Goal: Information Seeking & Learning: Learn about a topic

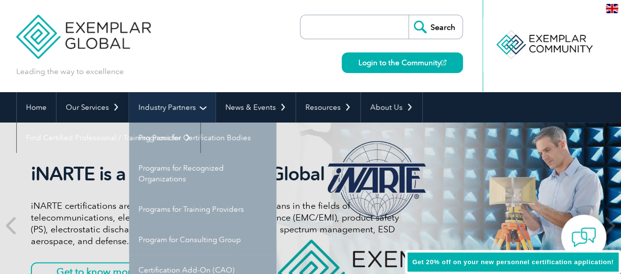
click at [181, 110] on link "Industry Partners" at bounding box center [172, 107] width 86 height 30
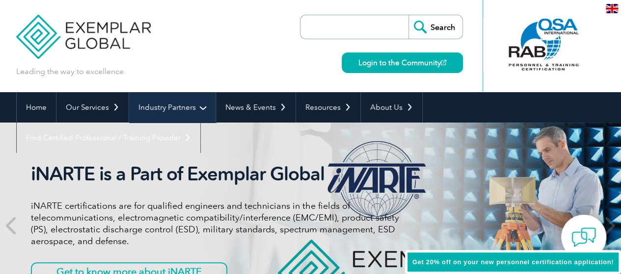
click at [181, 110] on link "Industry Partners" at bounding box center [172, 107] width 86 height 30
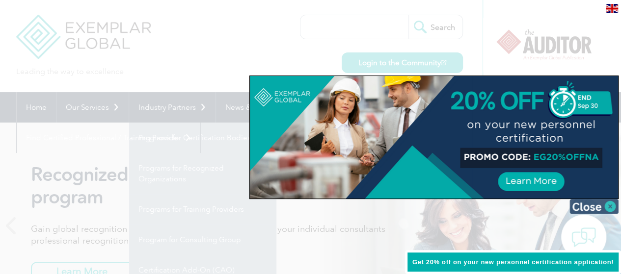
click at [610, 207] on img at bounding box center [593, 206] width 49 height 15
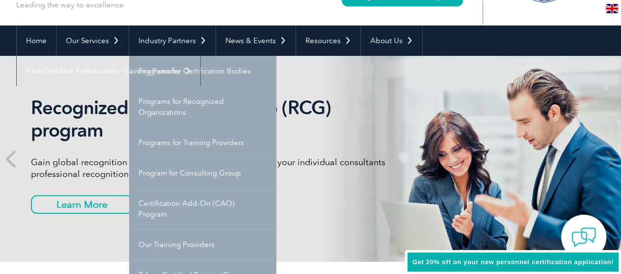
scroll to position [80, 0]
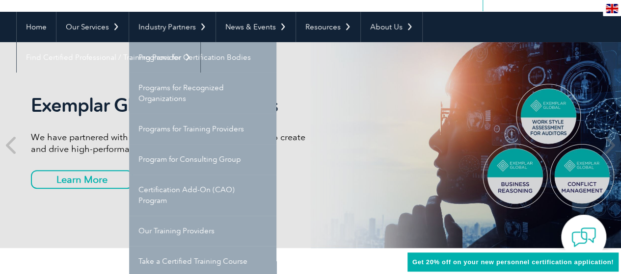
click at [376, 123] on div "Exemplar Global Assessments We have partnered with TalentClick to give you a ne…" at bounding box center [310, 145] width 589 height 206
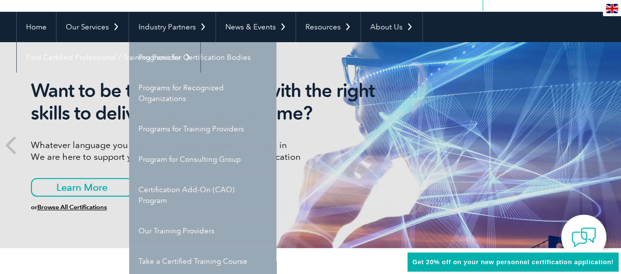
click at [380, 164] on div "Want to be the right Auditor with the right skills to deliver the right outcome…" at bounding box center [215, 145] width 368 height 132
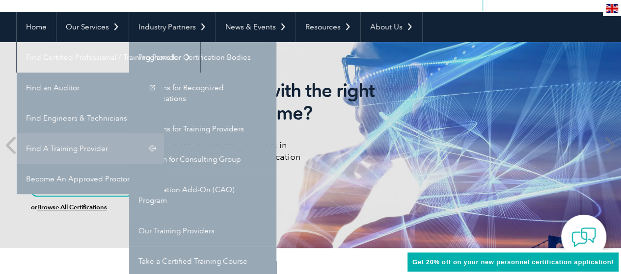
click at [164, 133] on link "Find A Training Provider" at bounding box center [90, 148] width 147 height 30
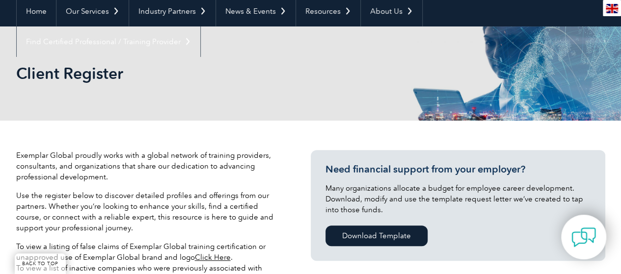
scroll to position [235, 0]
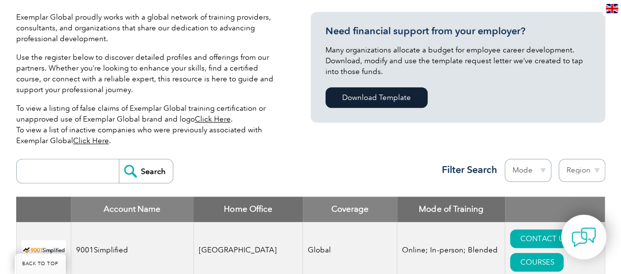
click at [48, 173] on input "search" at bounding box center [70, 171] width 97 height 24
type input "royal"
click at [160, 172] on input "Search" at bounding box center [146, 171] width 54 height 24
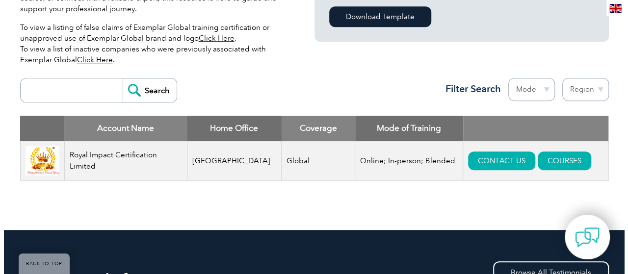
scroll to position [314, 0]
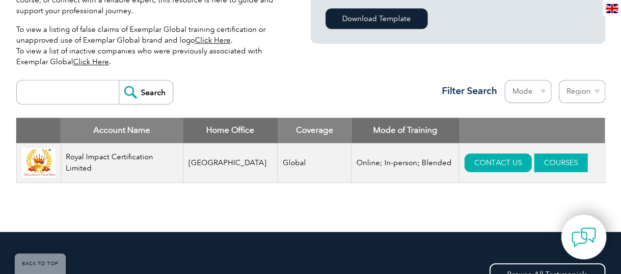
click at [534, 163] on link "COURSES" at bounding box center [560, 163] width 53 height 19
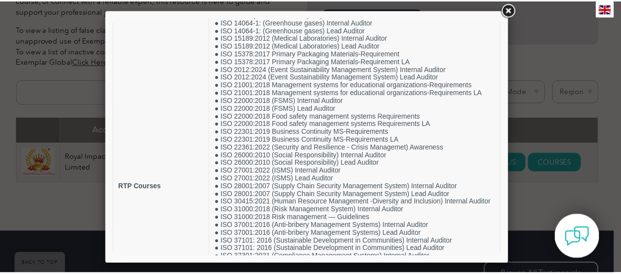
scroll to position [0, 0]
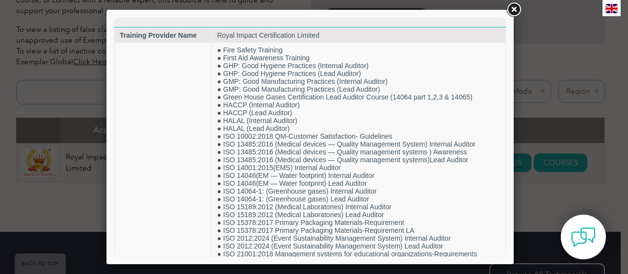
click at [512, 9] on link at bounding box center [514, 10] width 18 height 18
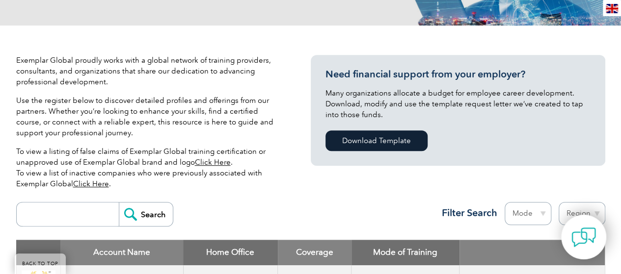
scroll to position [200, 0]
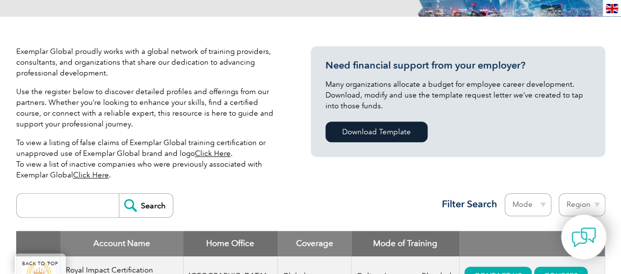
click at [215, 154] on link "Click Here" at bounding box center [213, 153] width 36 height 9
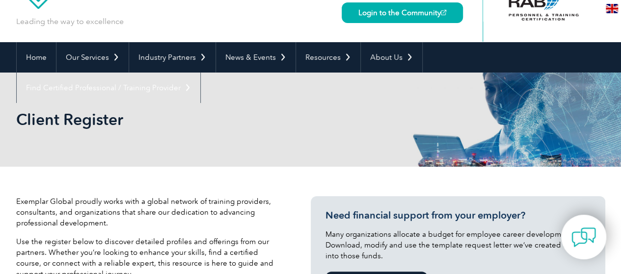
scroll to position [70, 0]
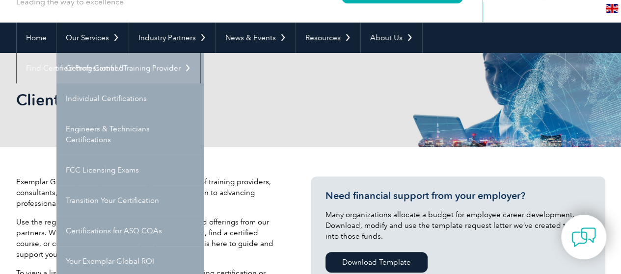
click at [95, 64] on link "Getting Certified" at bounding box center [129, 68] width 147 height 30
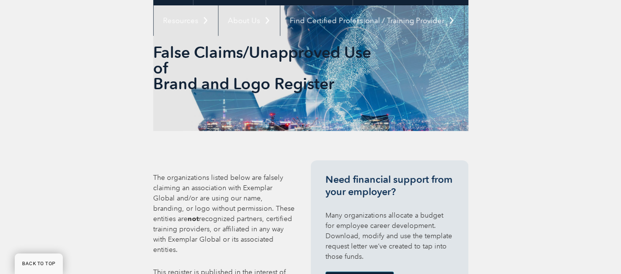
scroll to position [244, 0]
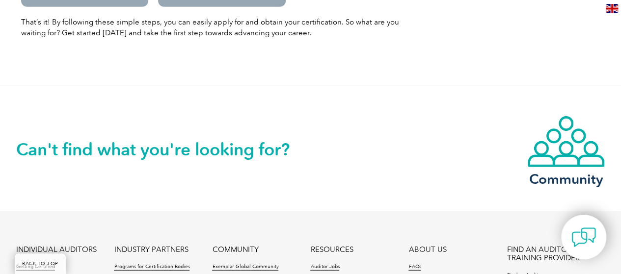
scroll to position [1266, 0]
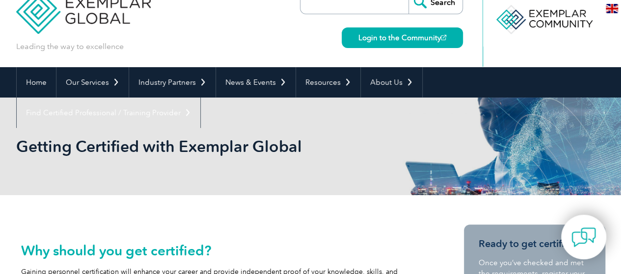
scroll to position [0, 0]
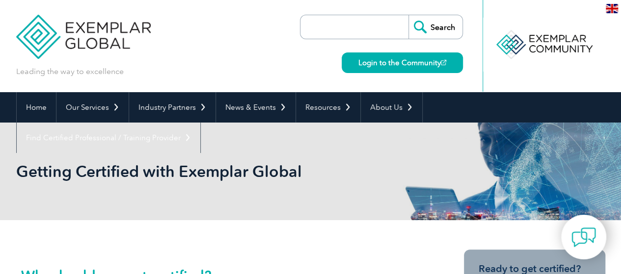
click at [325, 22] on input "search" at bounding box center [356, 27] width 103 height 24
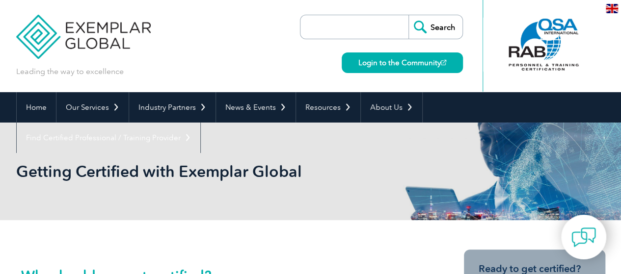
type input "a"
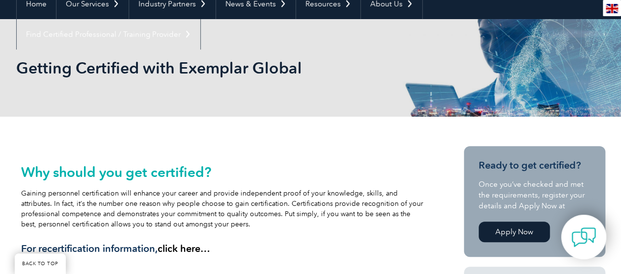
scroll to position [75, 0]
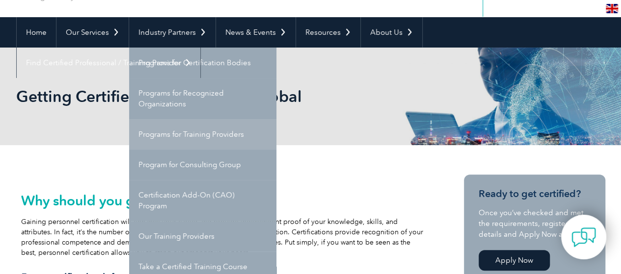
click at [172, 139] on link "Programs for Training Providers" at bounding box center [202, 134] width 147 height 30
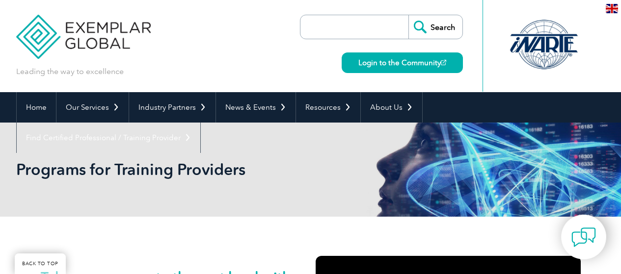
scroll to position [158, 0]
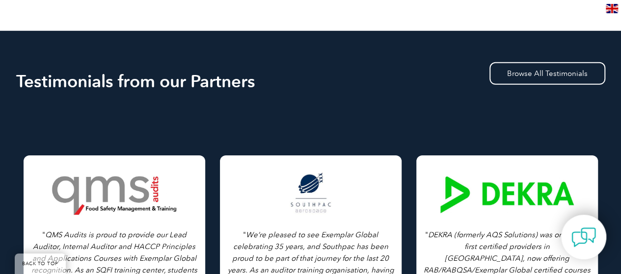
scroll to position [0, 0]
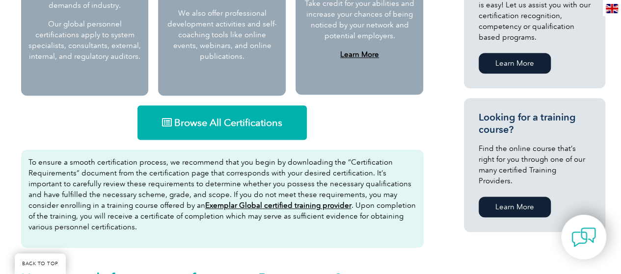
scroll to position [578, 0]
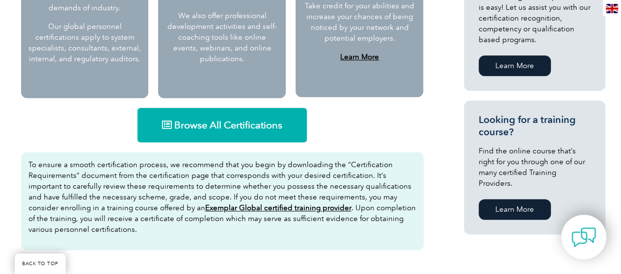
click at [223, 128] on span "Browse All Certifications" at bounding box center [228, 125] width 108 height 10
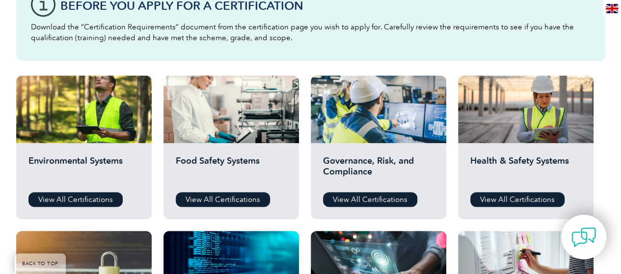
scroll to position [313, 0]
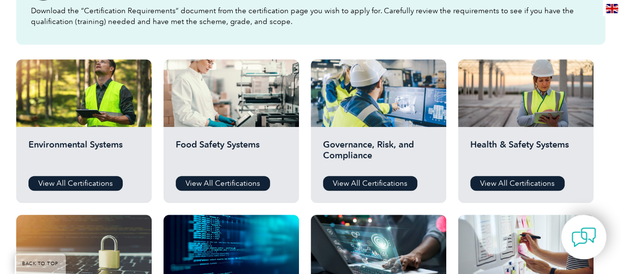
drag, startPoint x: 628, startPoint y: 42, endPoint x: 627, endPoint y: 98, distance: 55.5
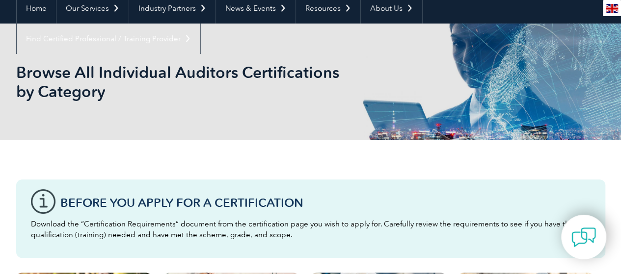
scroll to position [0, 0]
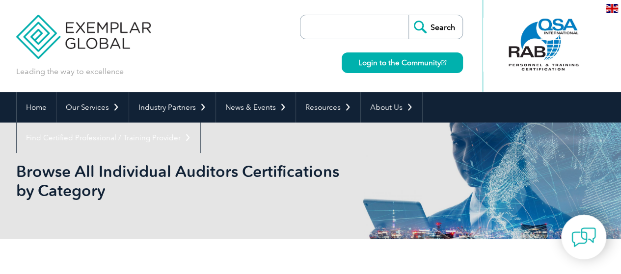
click at [349, 31] on input "search" at bounding box center [356, 27] width 103 height 24
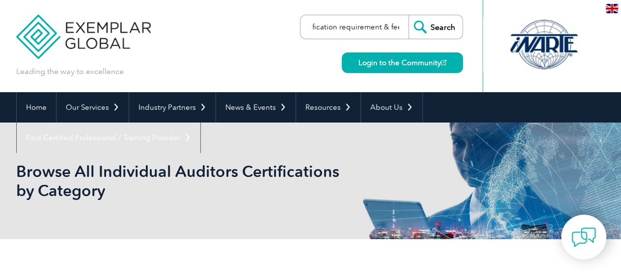
scroll to position [0, 19]
type input "certification requirement & fees"
click at [408, 15] on input "Search" at bounding box center [435, 27] width 54 height 24
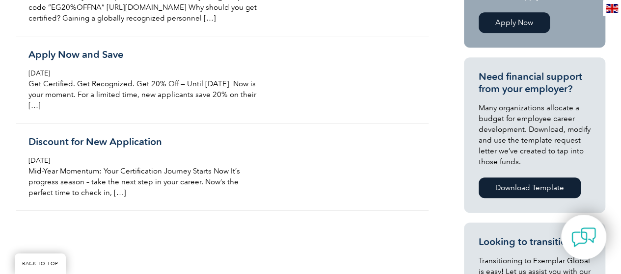
scroll to position [335, 0]
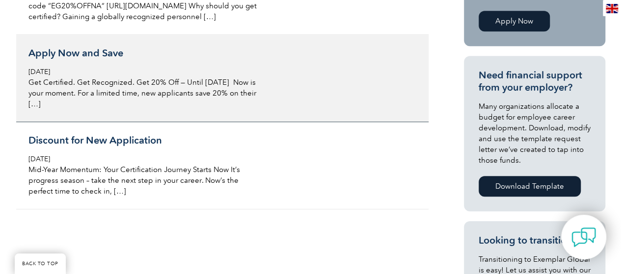
click at [88, 56] on h3 "Apply Now and Save" at bounding box center [144, 53] width 233 height 12
